Goal: Book appointment/travel/reservation

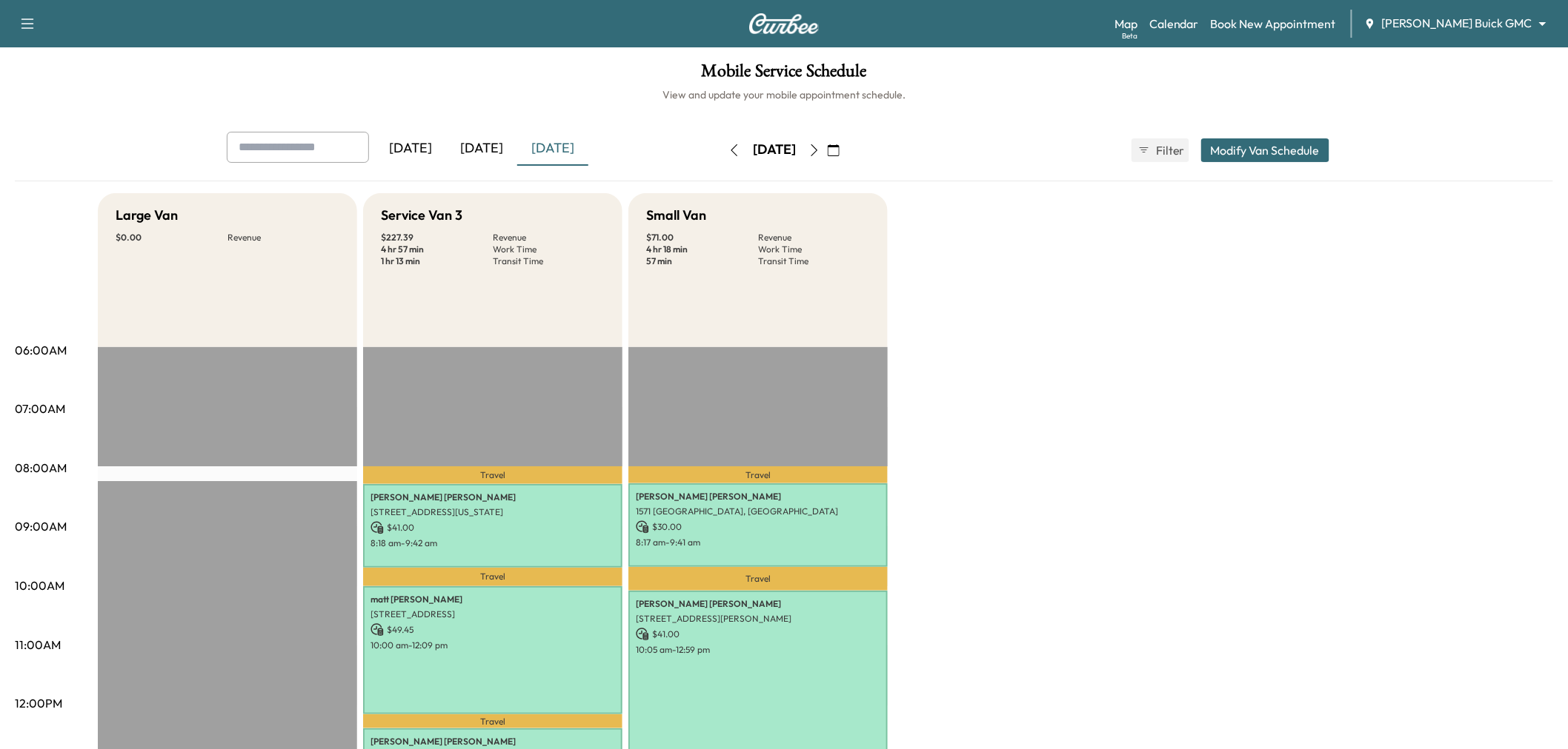
click at [554, 151] on div "[DATE]" at bounding box center [552, 149] width 71 height 34
click at [480, 141] on div "[DATE]" at bounding box center [481, 149] width 71 height 34
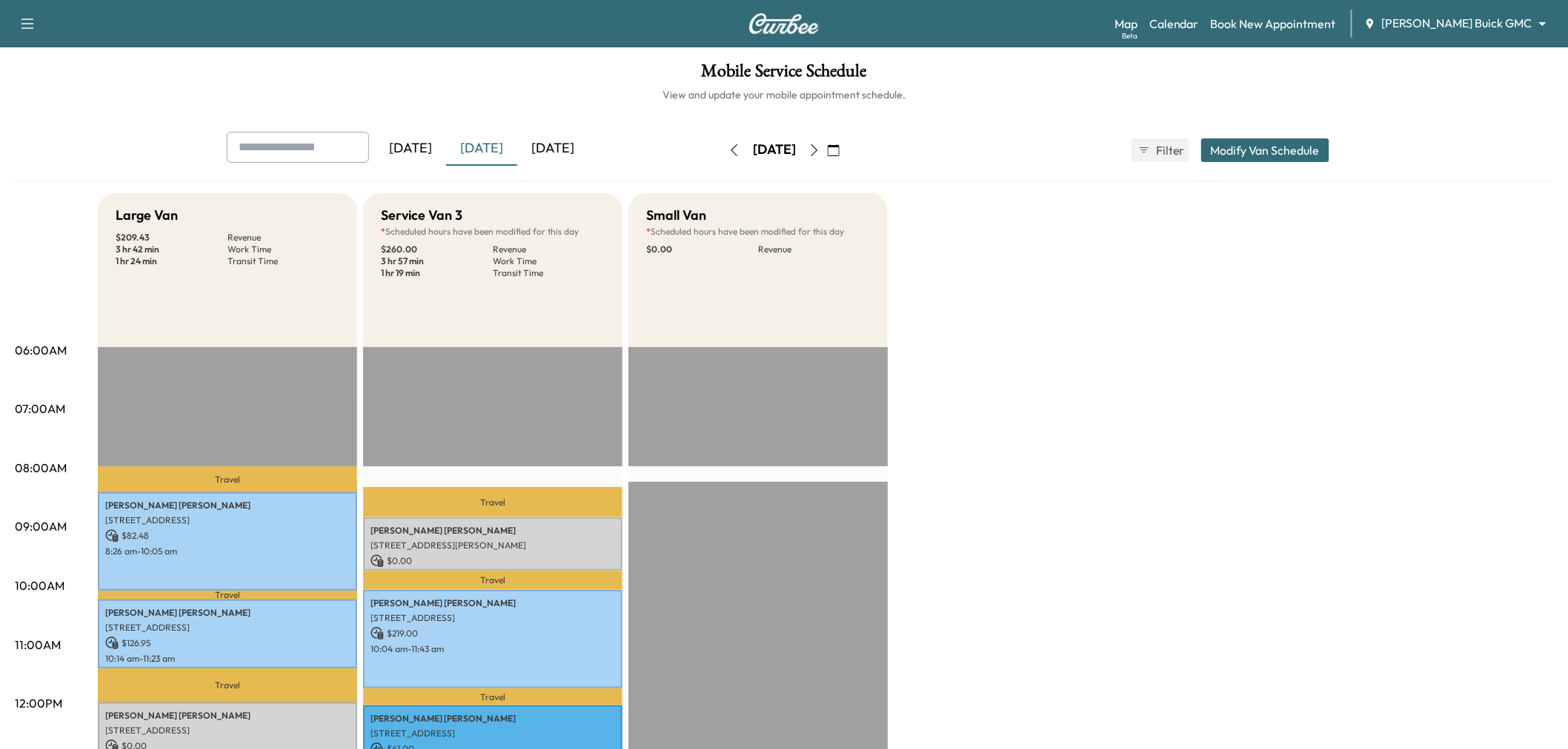
click at [550, 144] on div "[DATE]" at bounding box center [552, 149] width 71 height 34
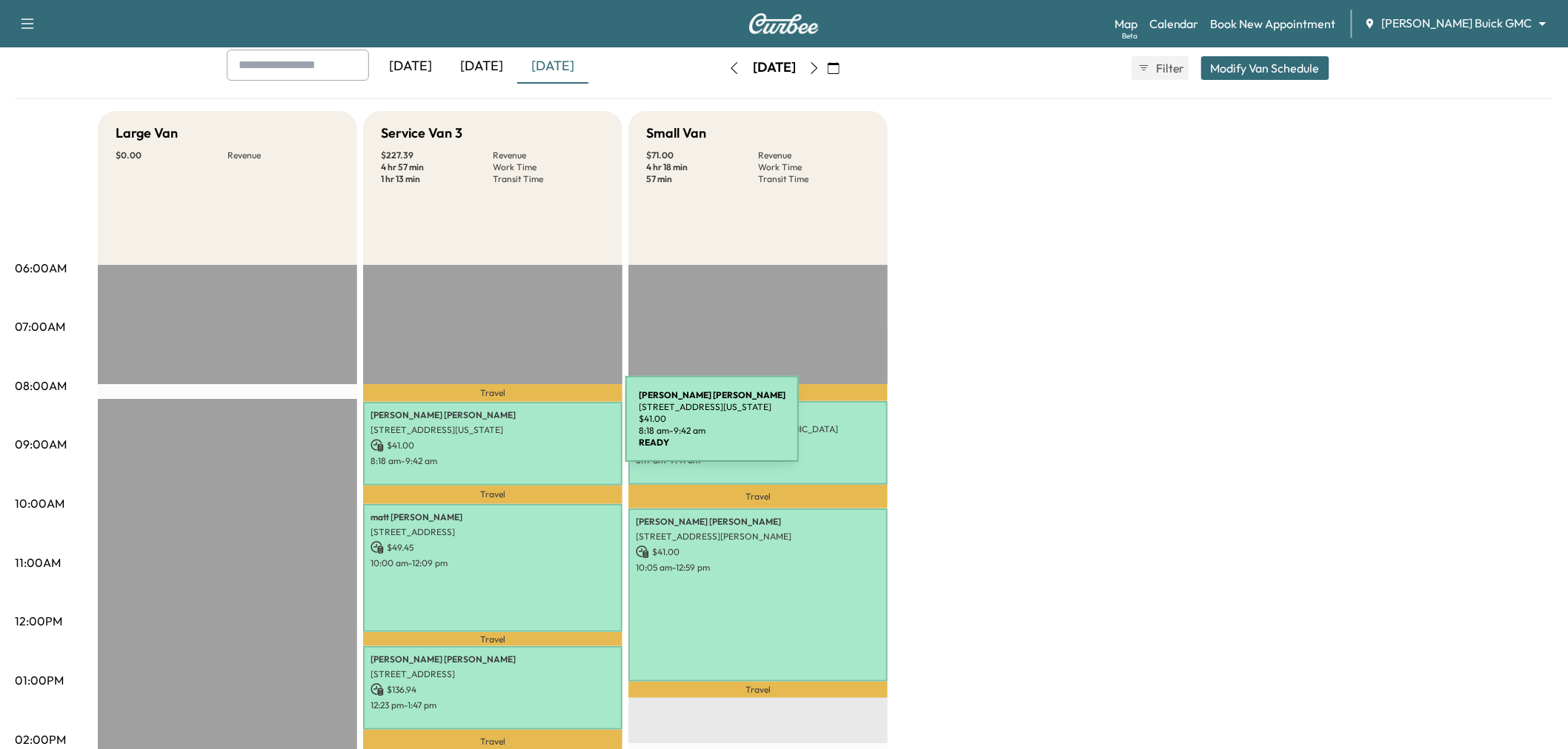
scroll to position [164, 0]
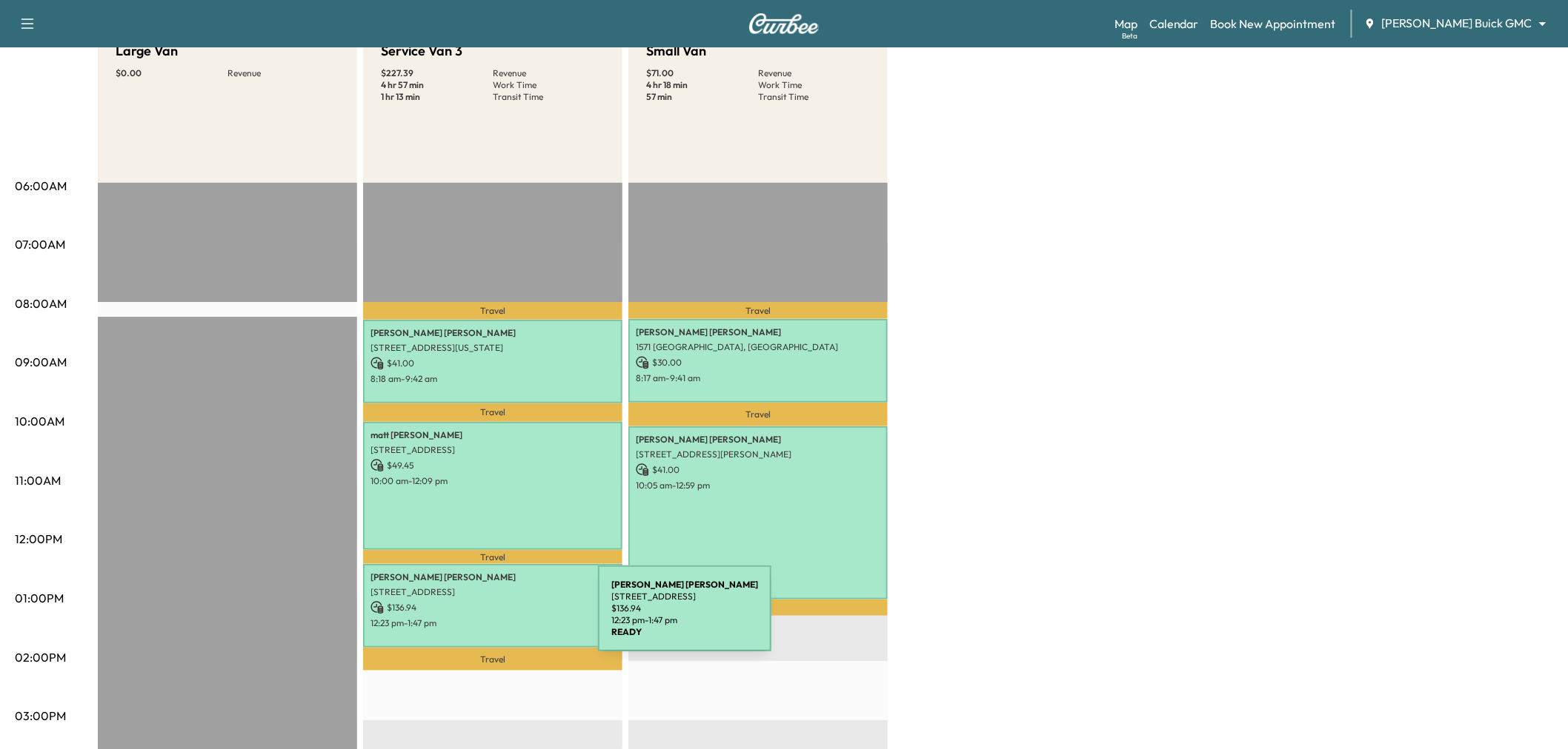
click at [486, 617] on p "12:23 pm - 1:47 pm" at bounding box center [493, 623] width 244 height 12
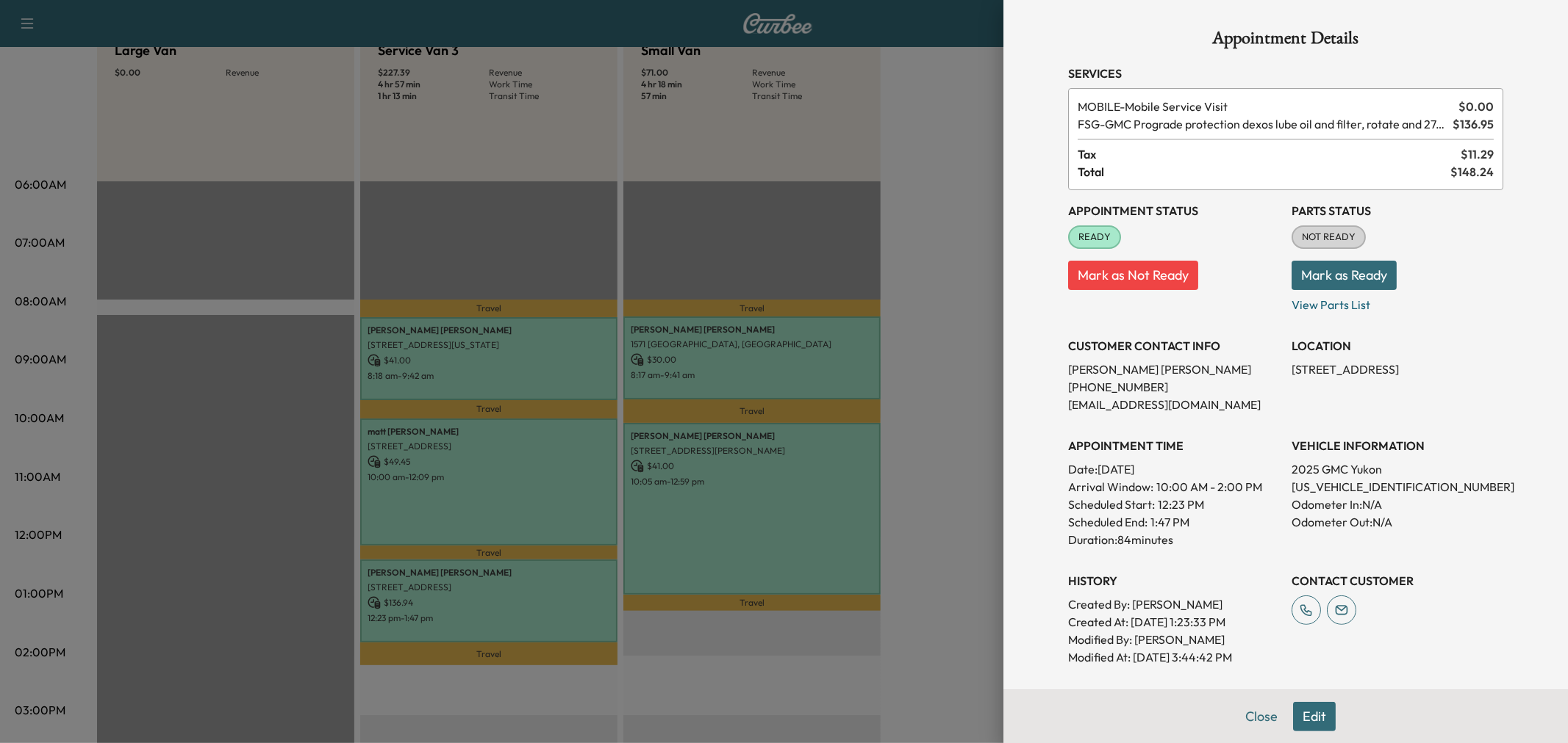
click at [716, 645] on div at bounding box center [784, 371] width 1568 height 743
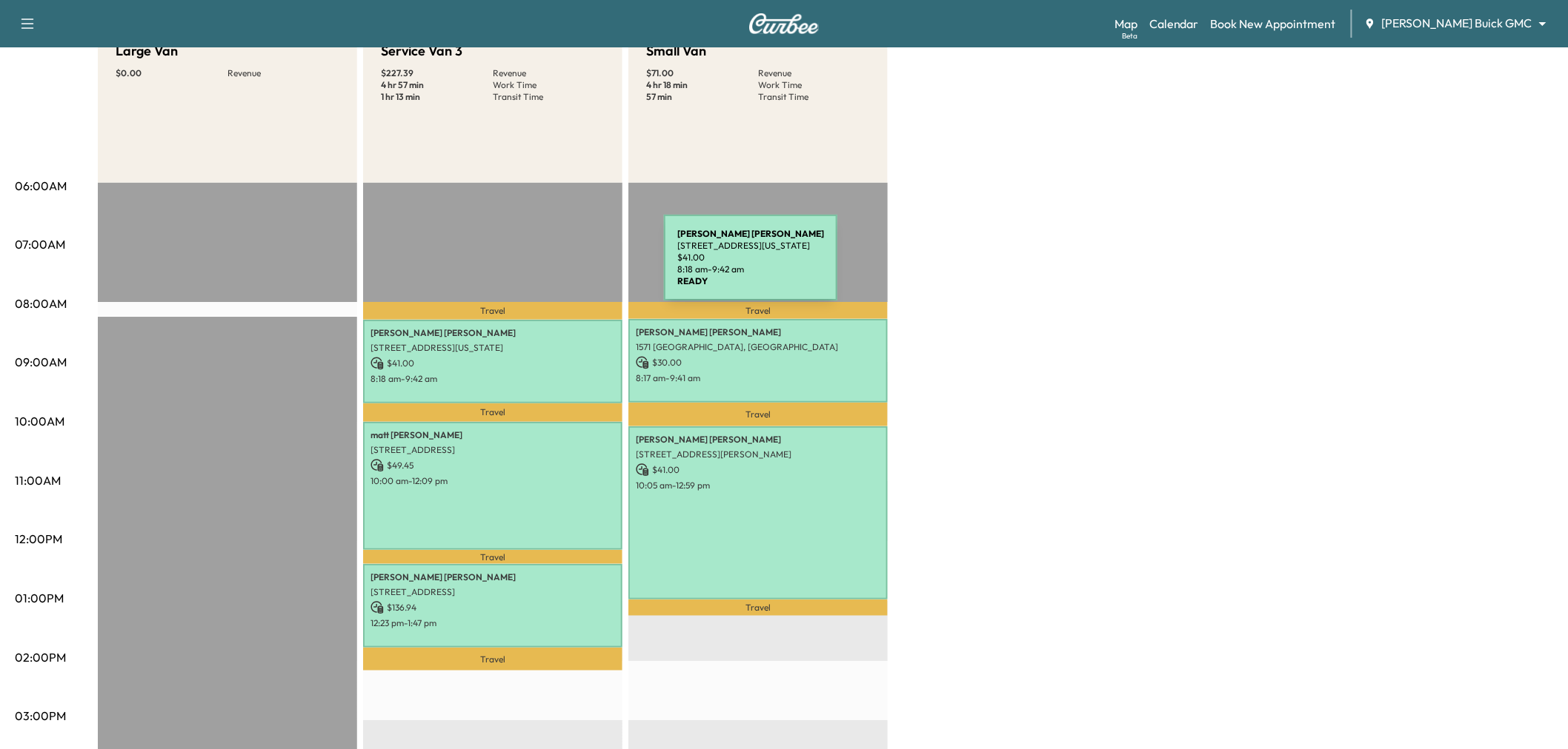
scroll to position [247, 0]
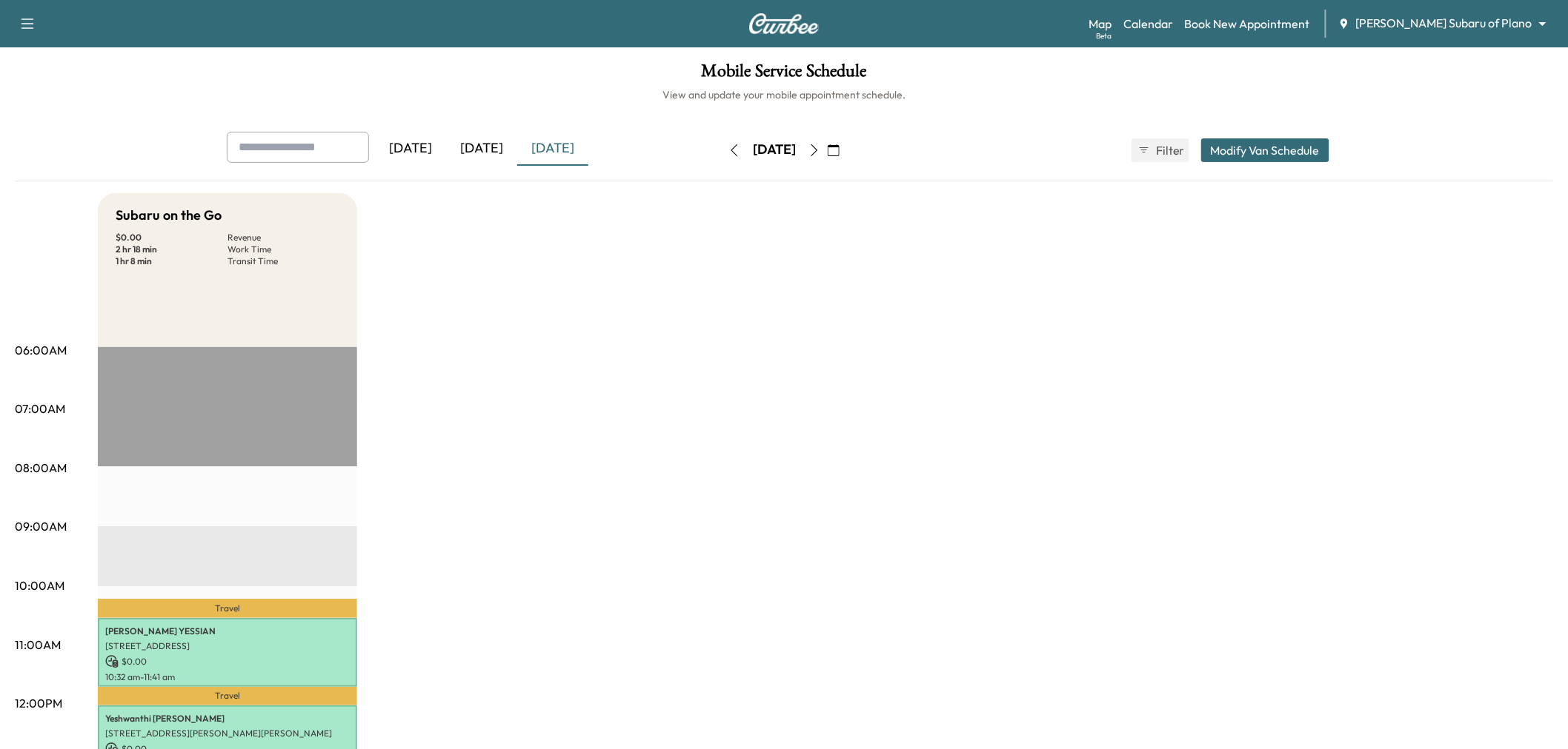
click at [479, 145] on div "[DATE]" at bounding box center [481, 149] width 71 height 34
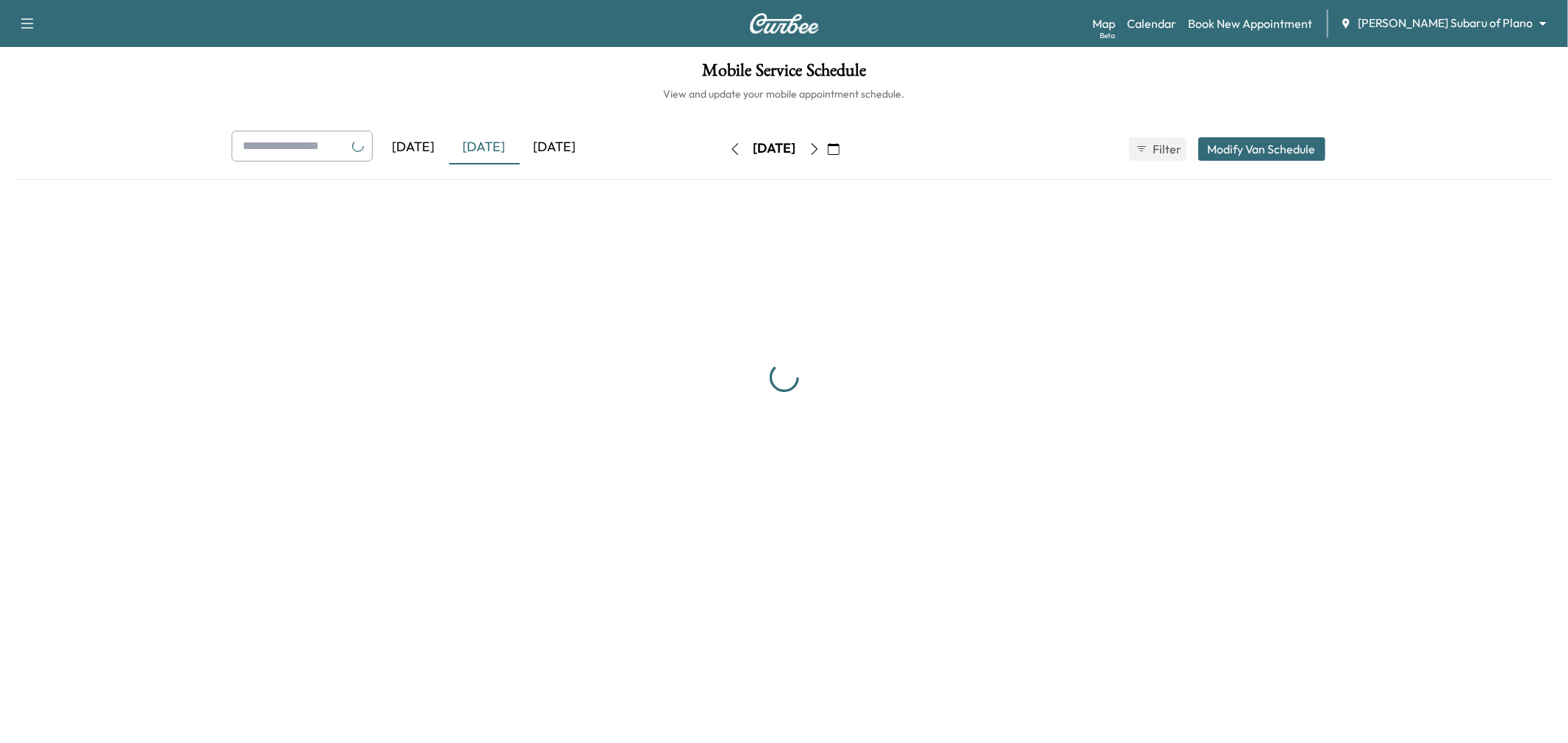
click at [542, 147] on div "[DATE]" at bounding box center [555, 148] width 70 height 34
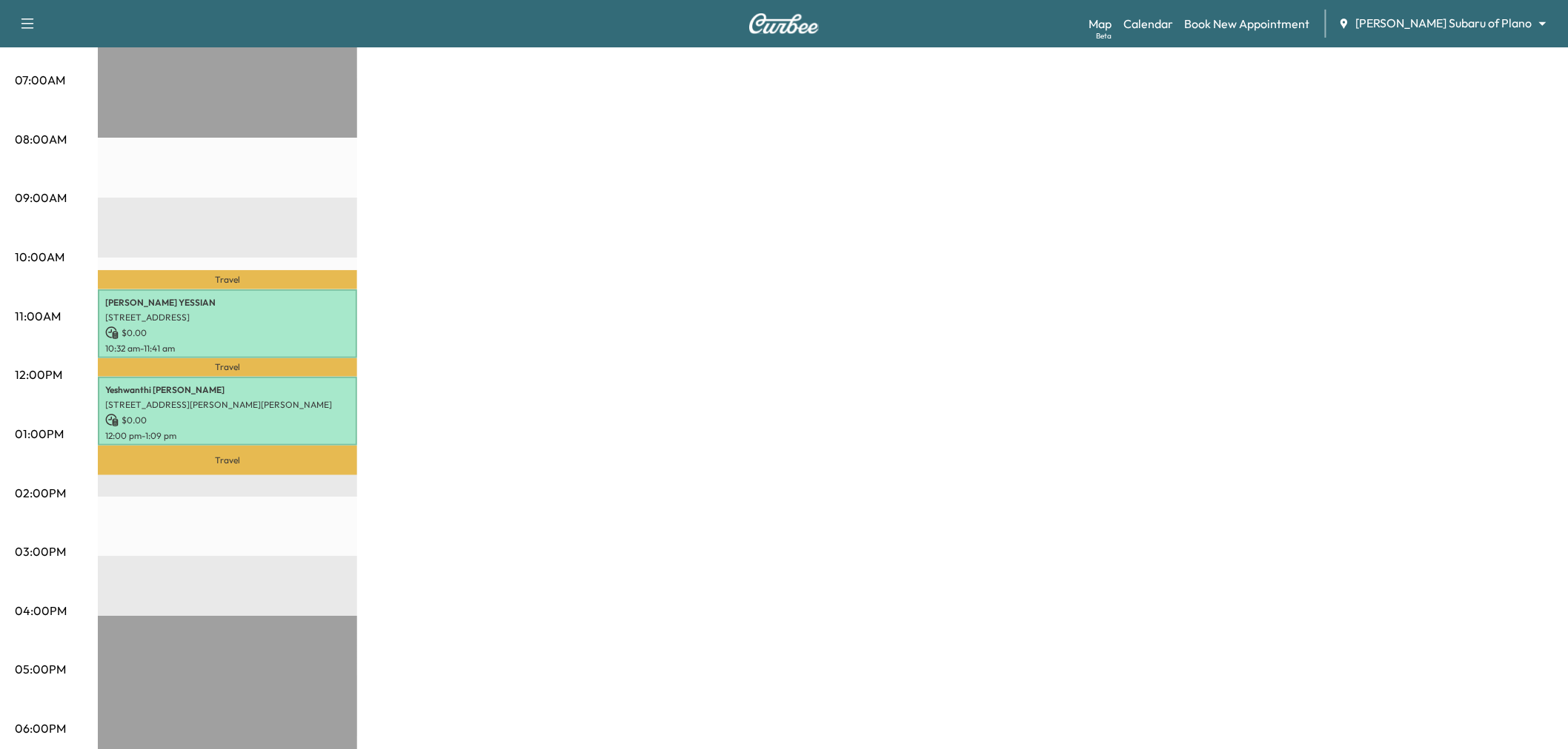
scroll to position [164, 0]
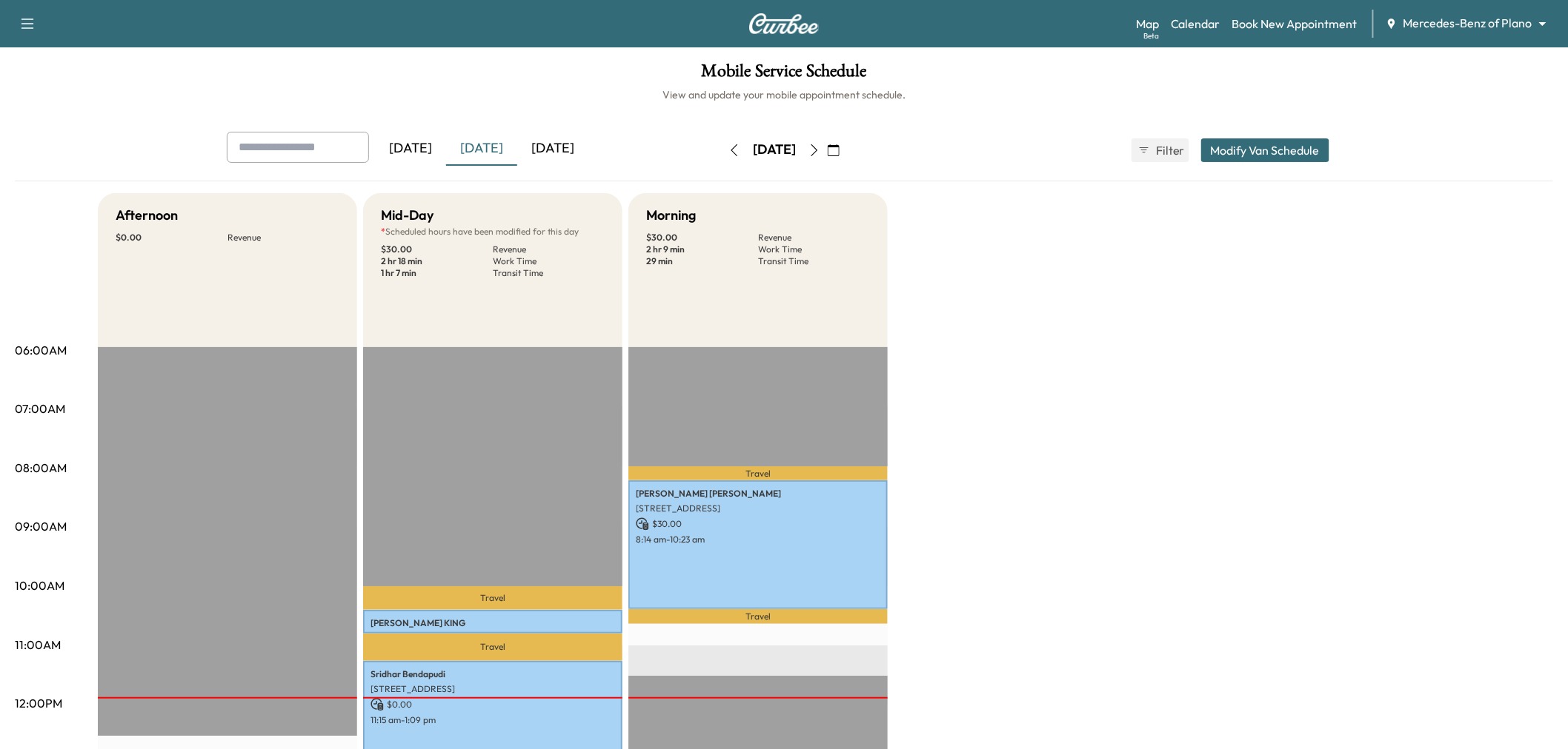
click at [564, 150] on div "[DATE]" at bounding box center [552, 149] width 71 height 34
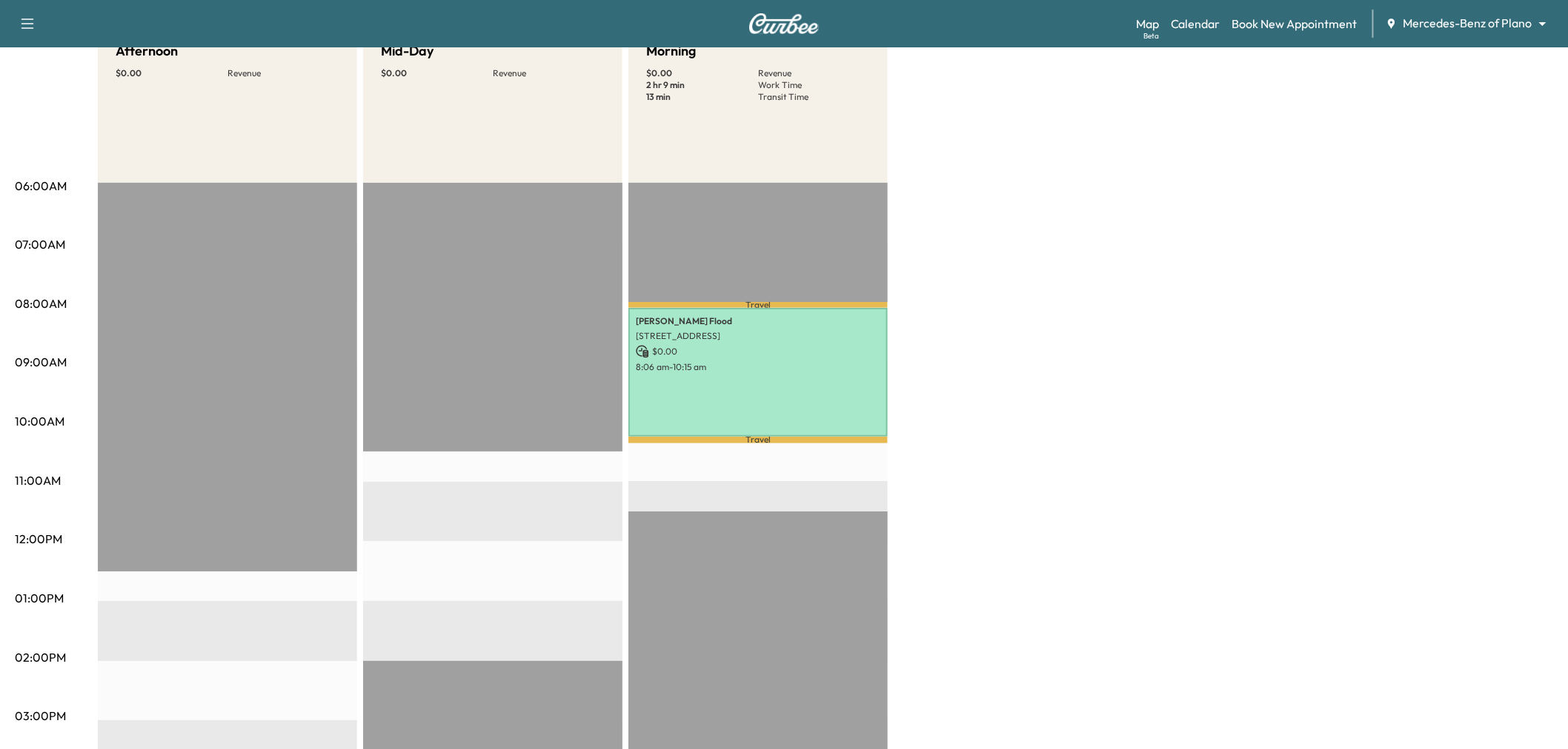
scroll to position [83, 0]
